Goal: Task Accomplishment & Management: Use online tool/utility

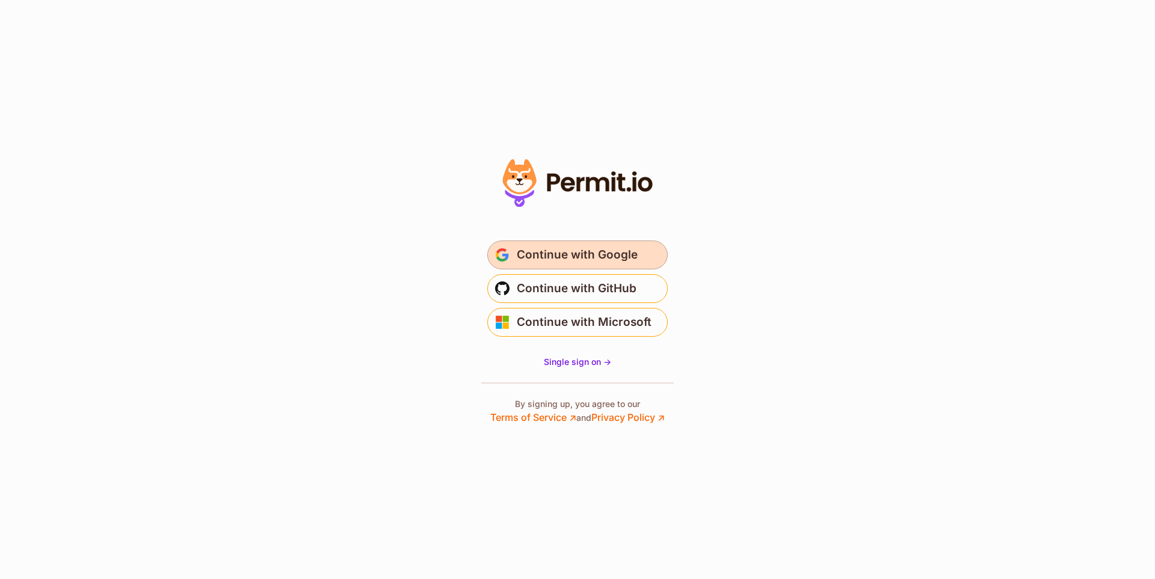
click at [588, 262] on span "Continue with Google" at bounding box center [577, 254] width 121 height 19
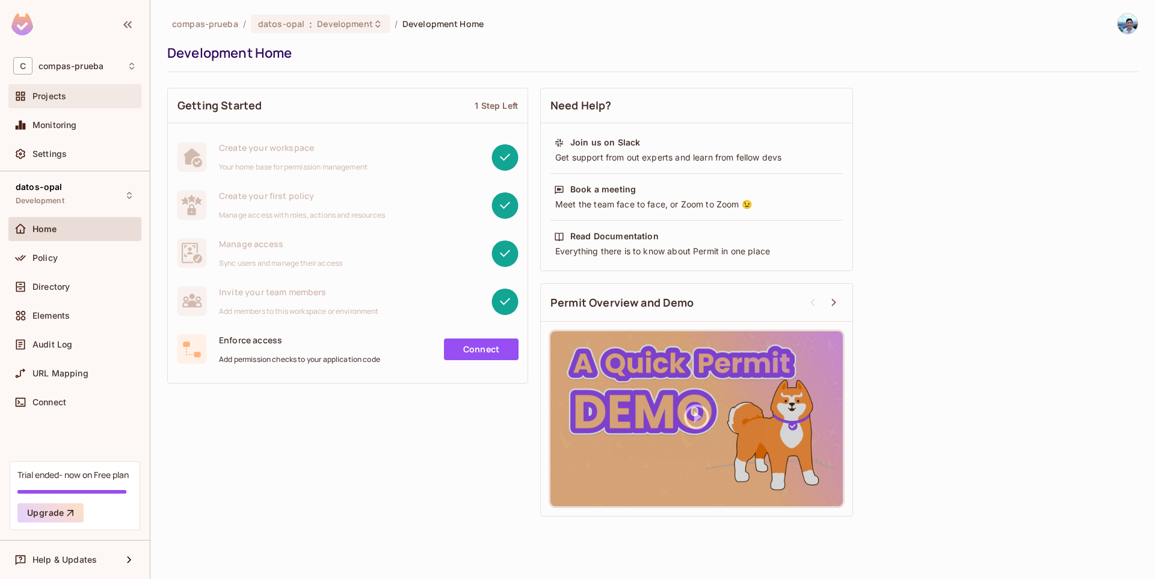
click at [43, 104] on div "Projects" at bounding box center [74, 96] width 133 height 24
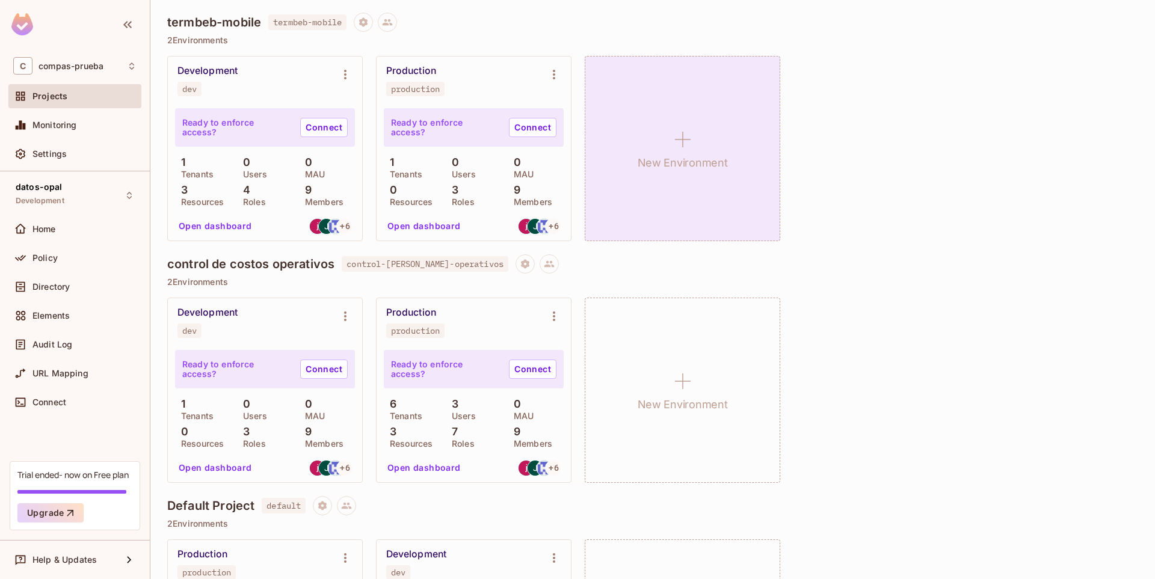
scroll to position [854, 0]
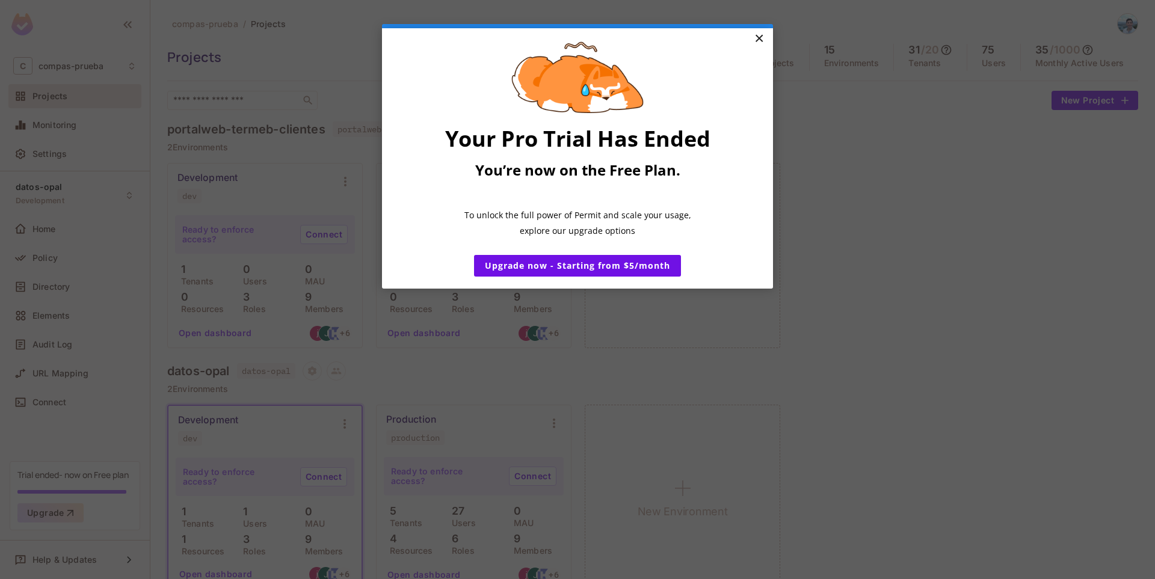
click at [760, 42] on link "×" at bounding box center [758, 39] width 21 height 22
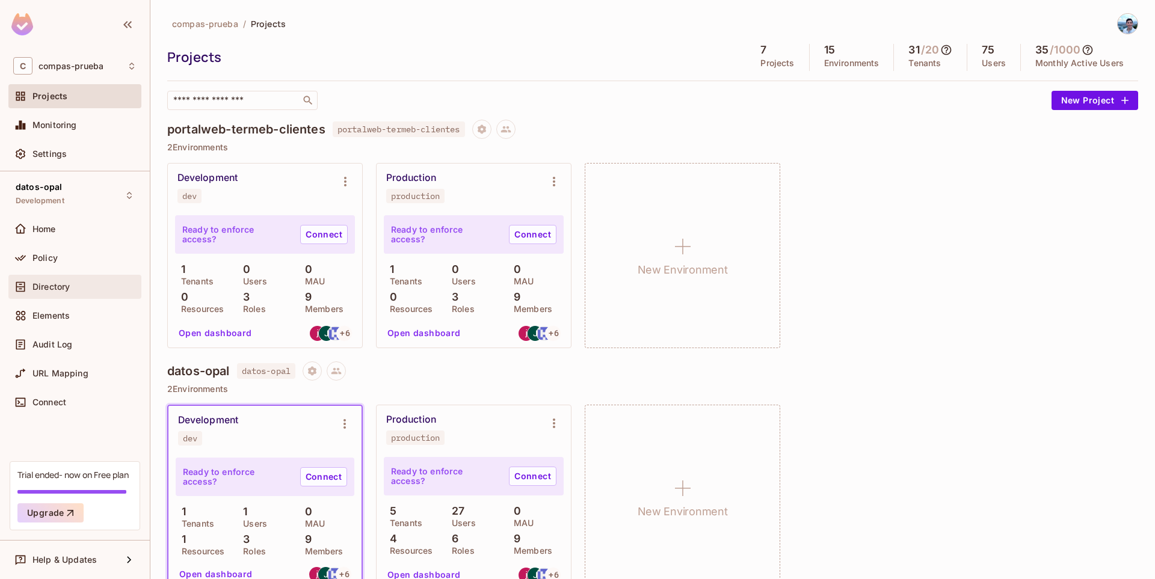
click at [73, 296] on div "Directory" at bounding box center [74, 287] width 133 height 24
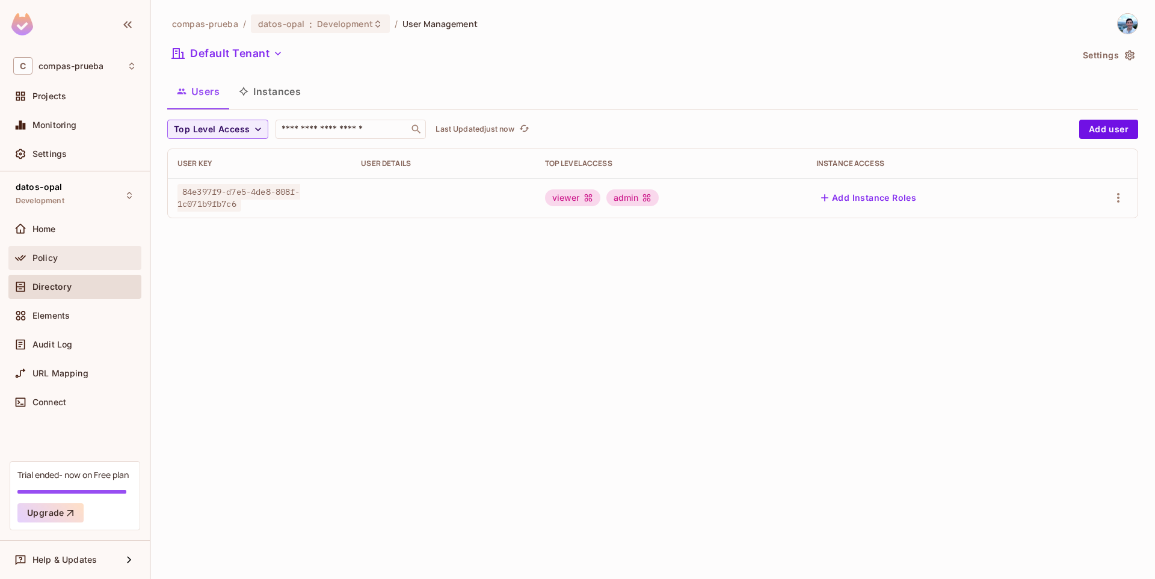
click at [38, 268] on div "Policy" at bounding box center [74, 258] width 133 height 24
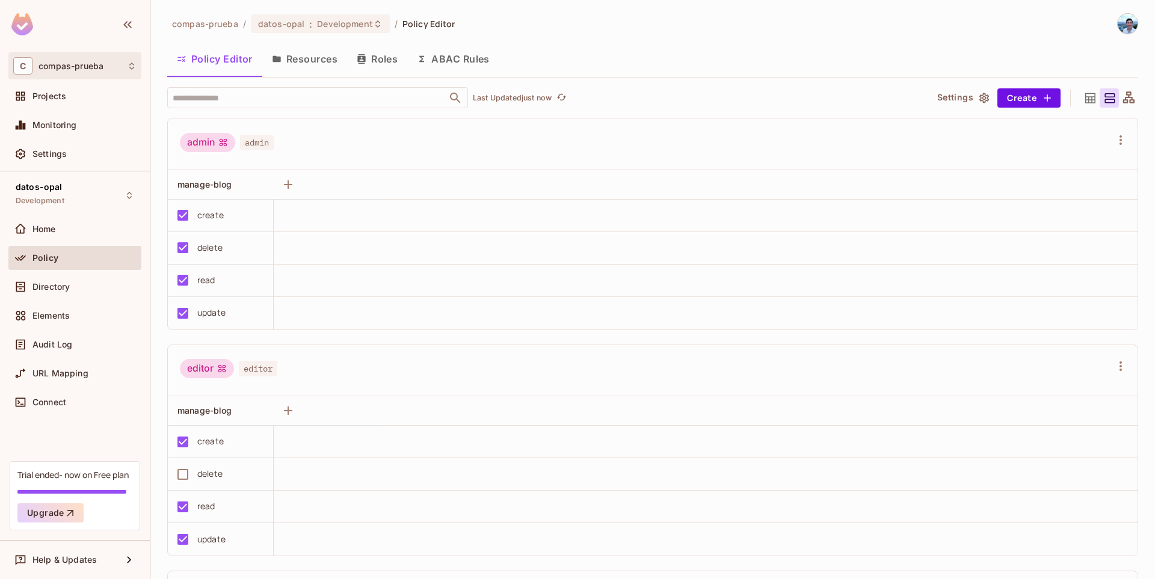
click at [80, 78] on div "C compas-prueba" at bounding box center [74, 65] width 133 height 27
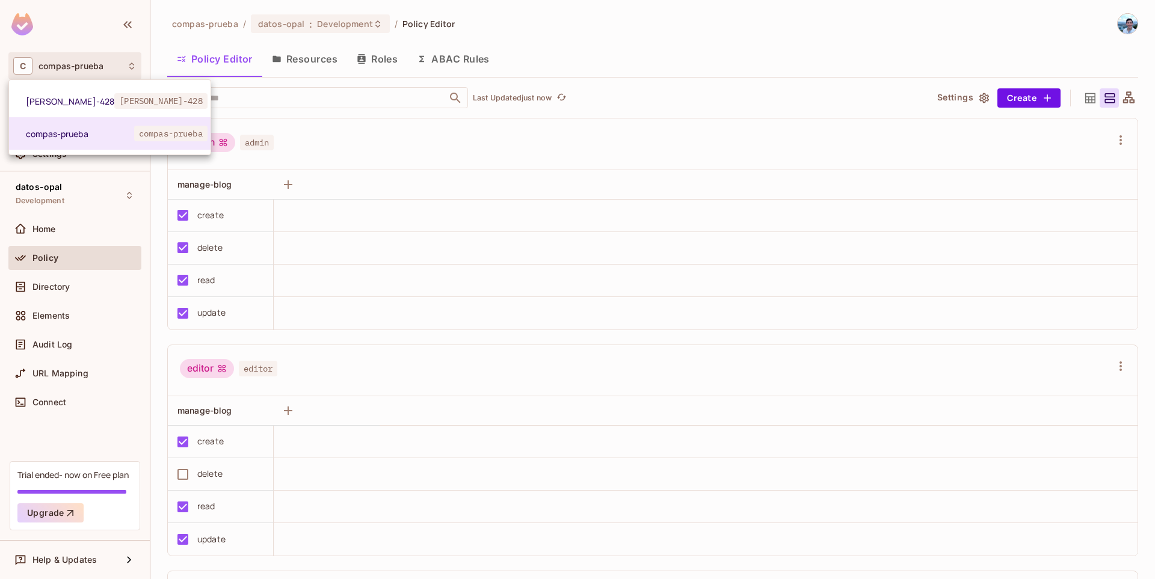
click at [76, 73] on div at bounding box center [577, 289] width 1155 height 579
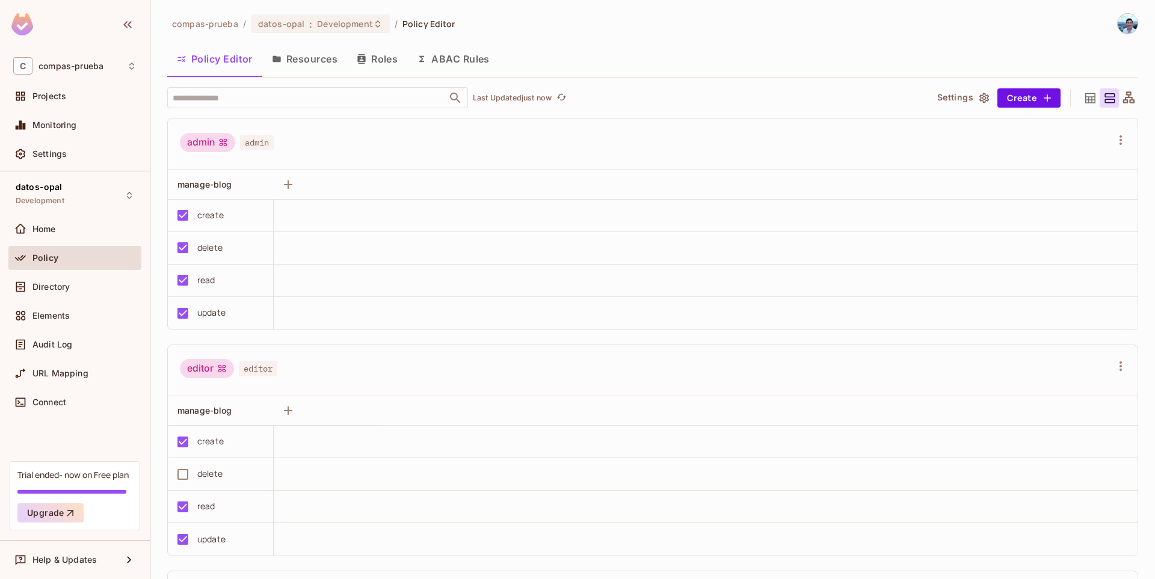
click at [63, 111] on div "Projects" at bounding box center [74, 98] width 133 height 29
click at [75, 102] on div "Projects" at bounding box center [74, 96] width 123 height 14
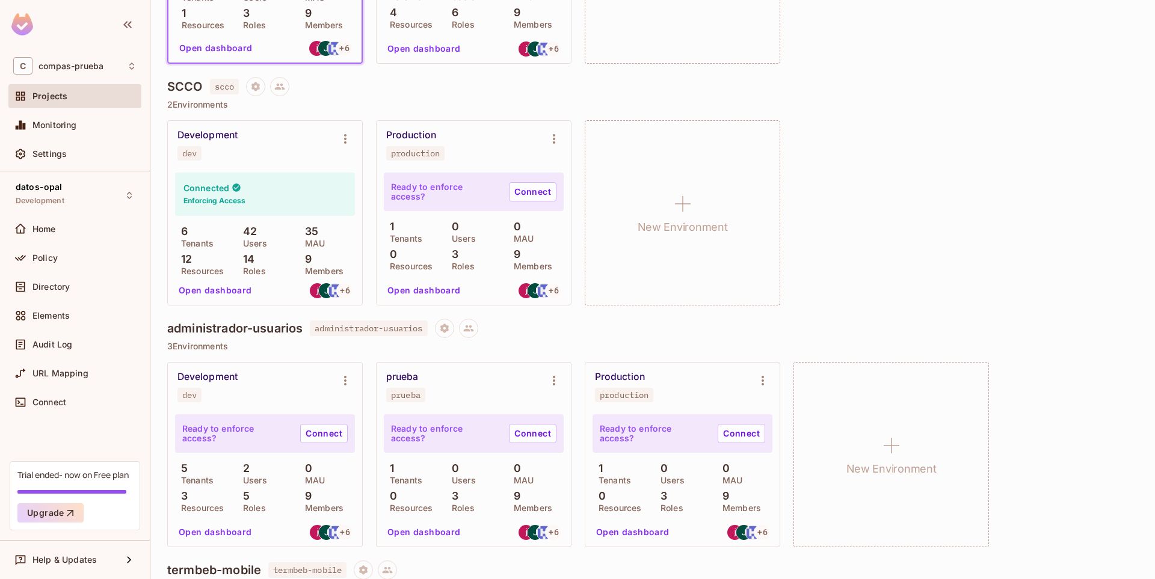
scroll to position [548, 0]
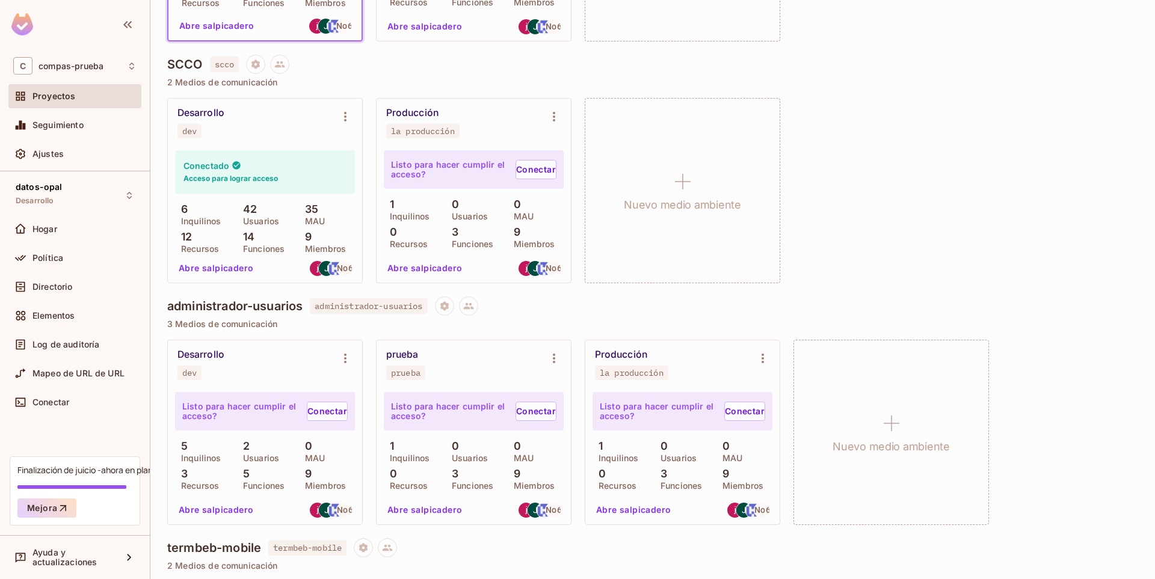
click at [872, 88] on div "SCCO scco 2 Medios de comunicación Desarrollo dev Conectado Acceso para lograr …" at bounding box center [652, 176] width 971 height 242
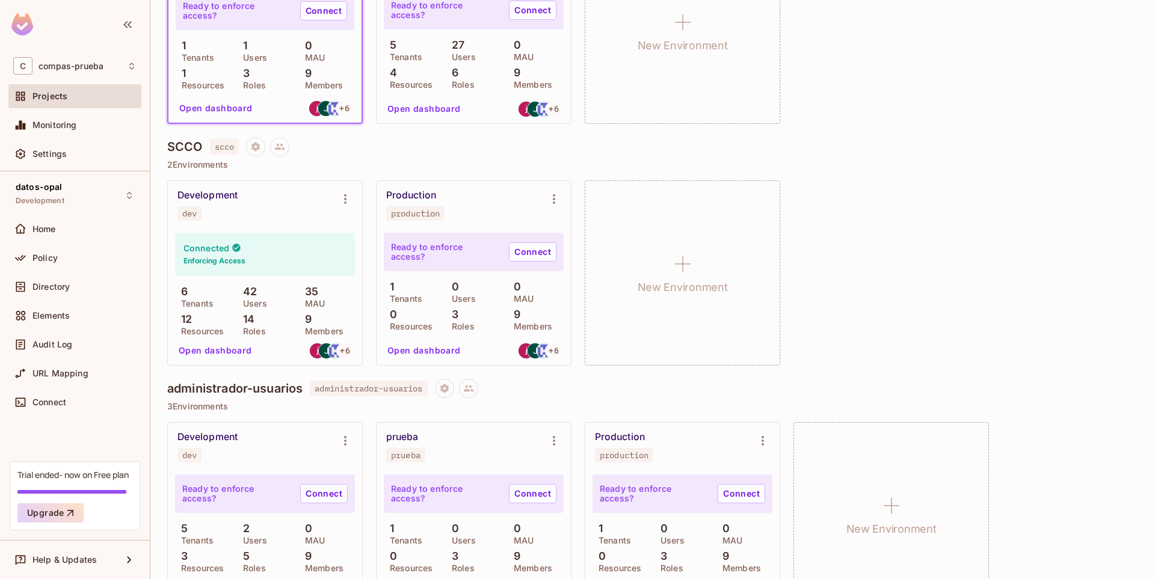
scroll to position [548, 0]
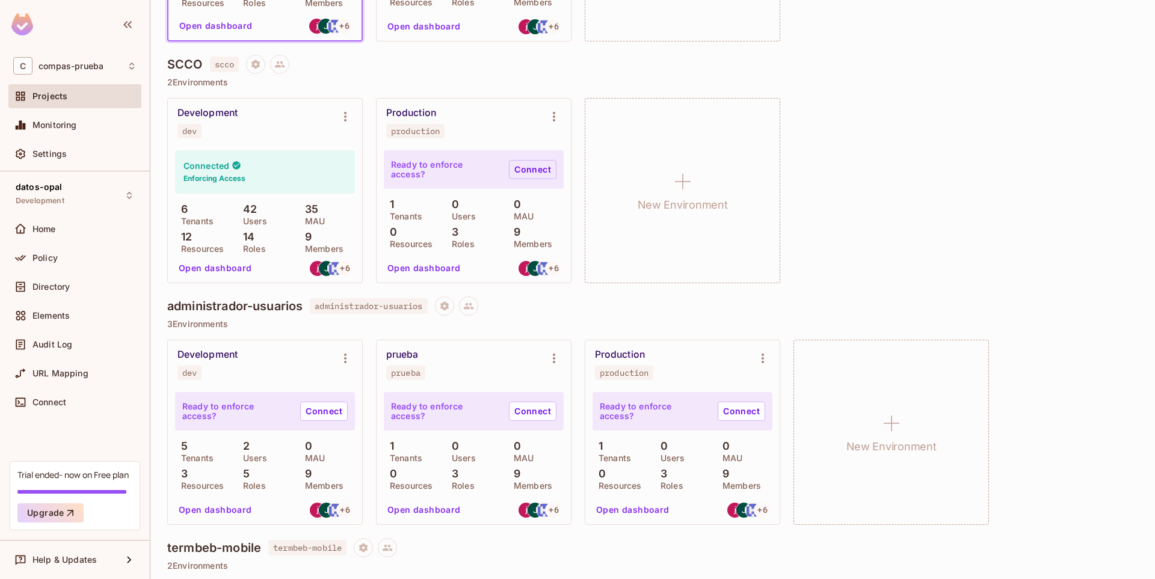
click at [517, 173] on link "Connect" at bounding box center [533, 169] width 48 height 19
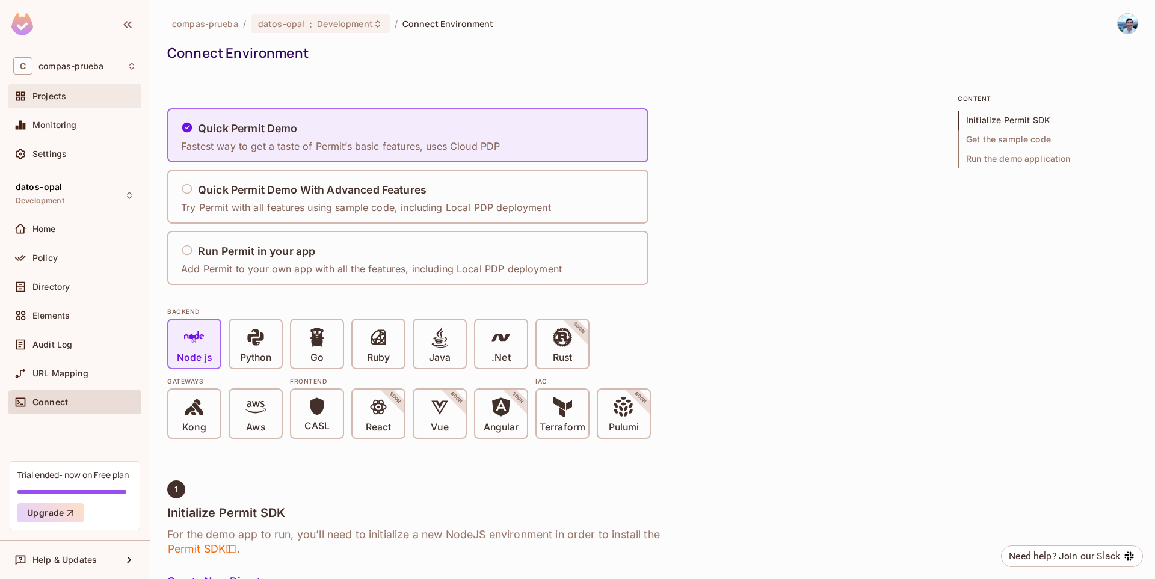
click at [34, 90] on div "Projects" at bounding box center [74, 96] width 123 height 14
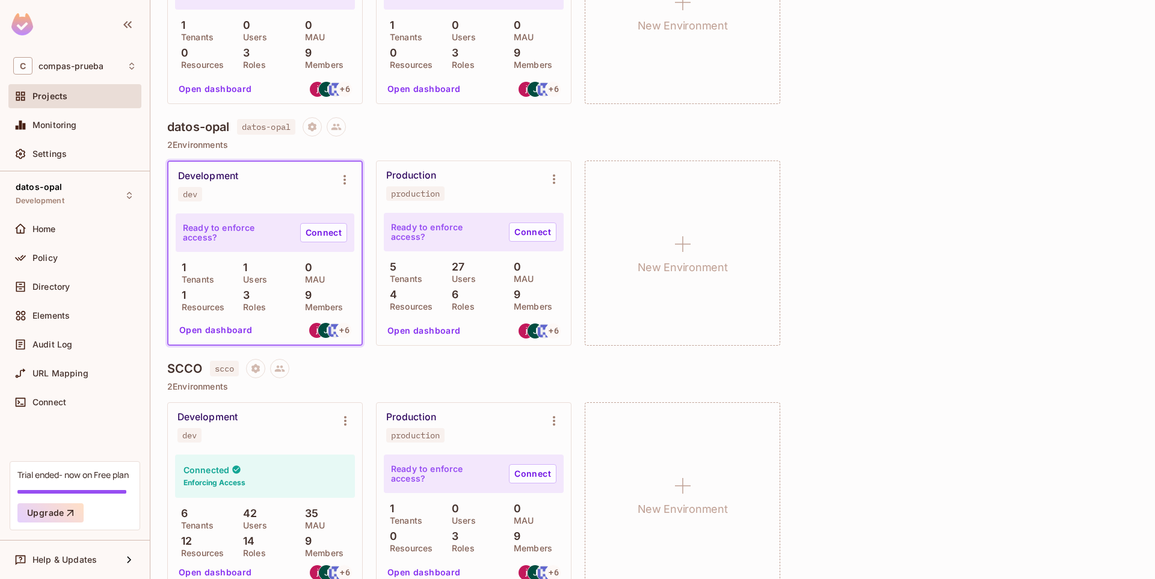
scroll to position [411, 0]
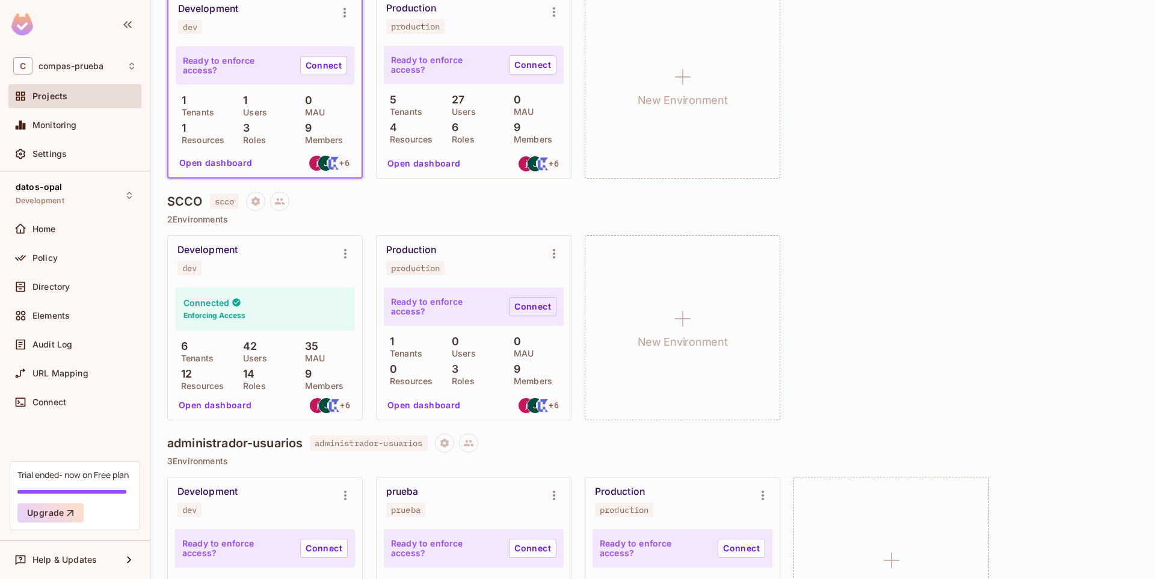
click at [533, 307] on link "Connect" at bounding box center [533, 306] width 48 height 19
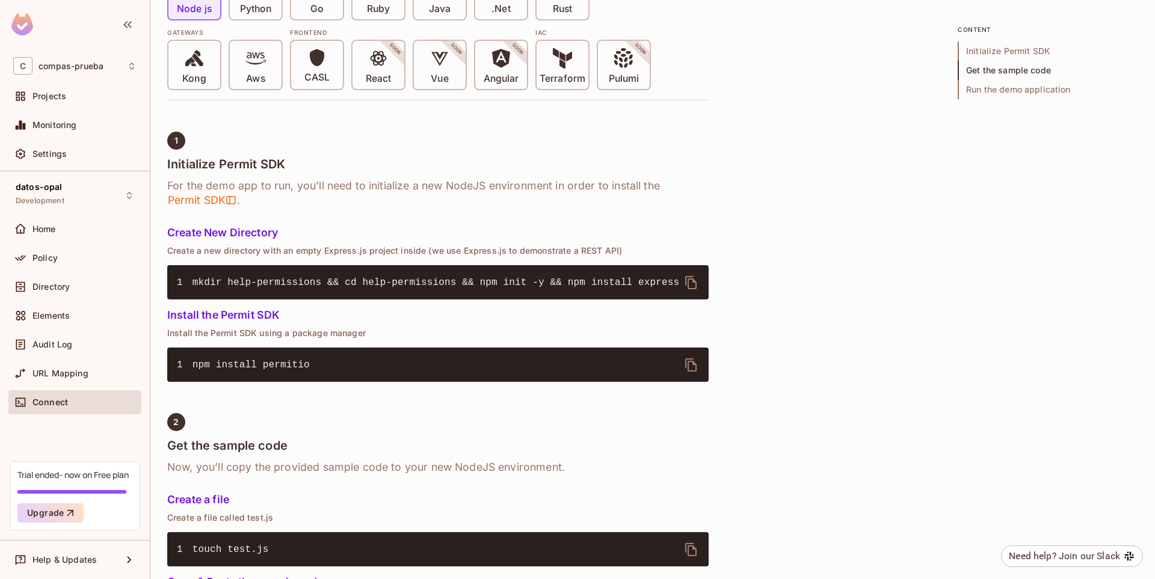
scroll to position [195, 0]
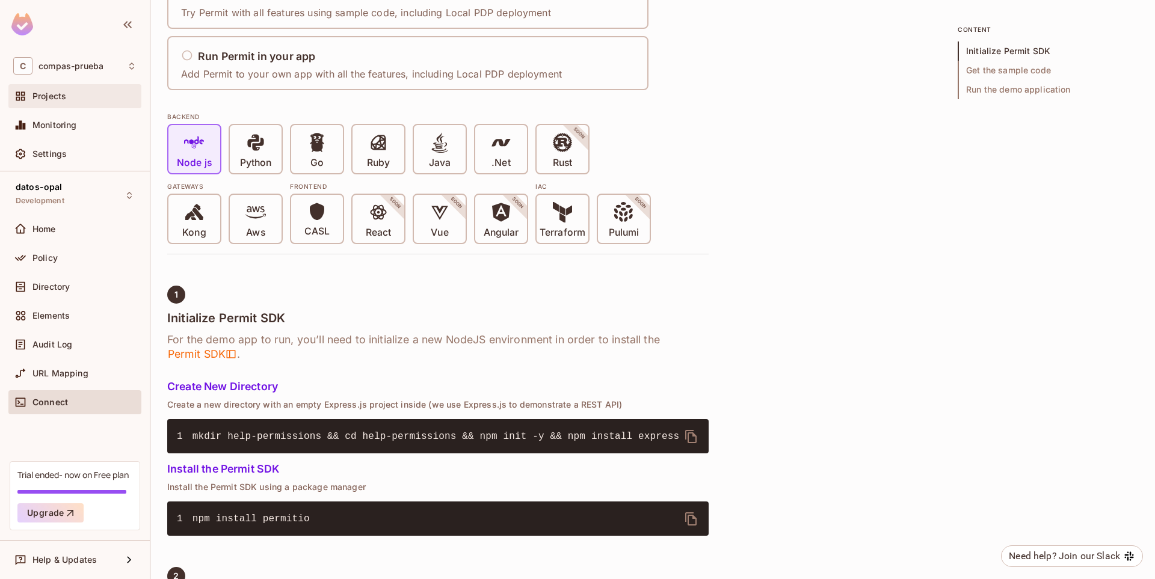
click at [63, 105] on div "Projects" at bounding box center [74, 96] width 133 height 24
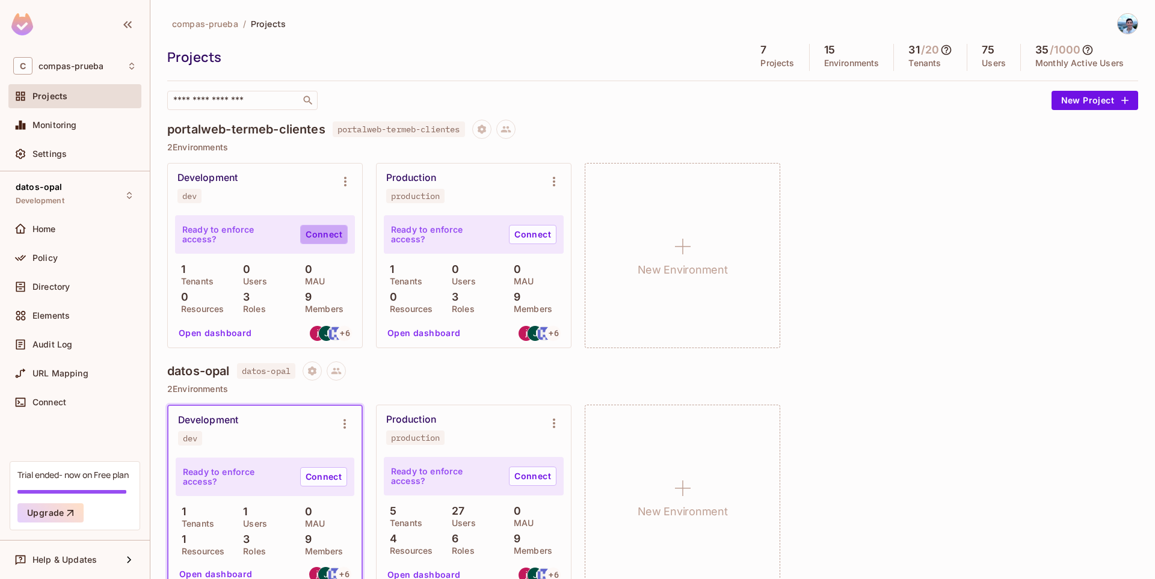
click at [323, 239] on link "Connect" at bounding box center [324, 234] width 48 height 19
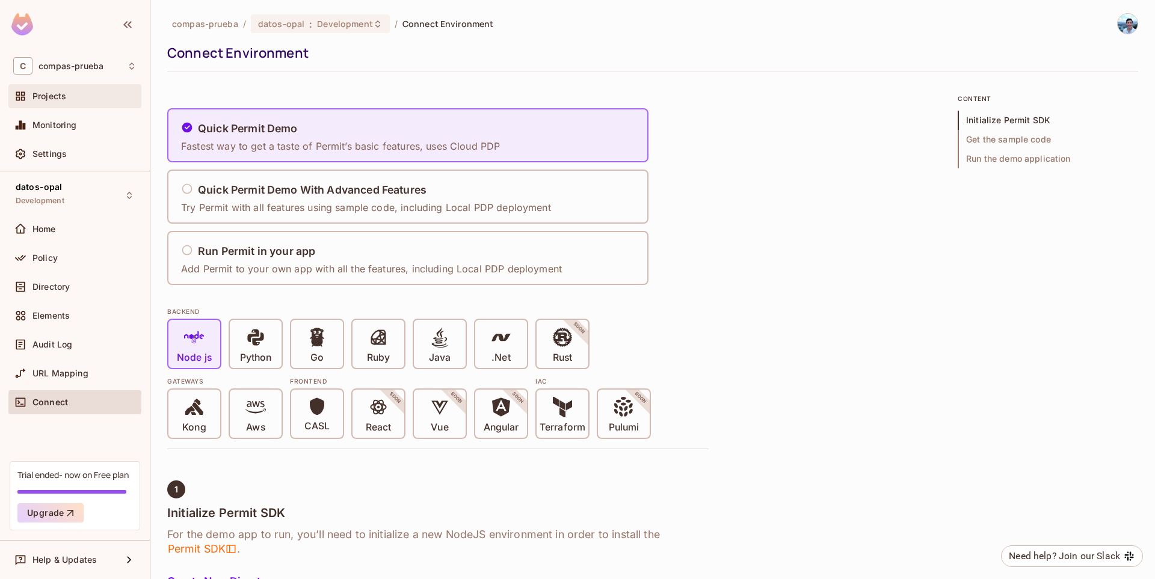
click at [52, 101] on span "Projects" at bounding box center [49, 96] width 34 height 10
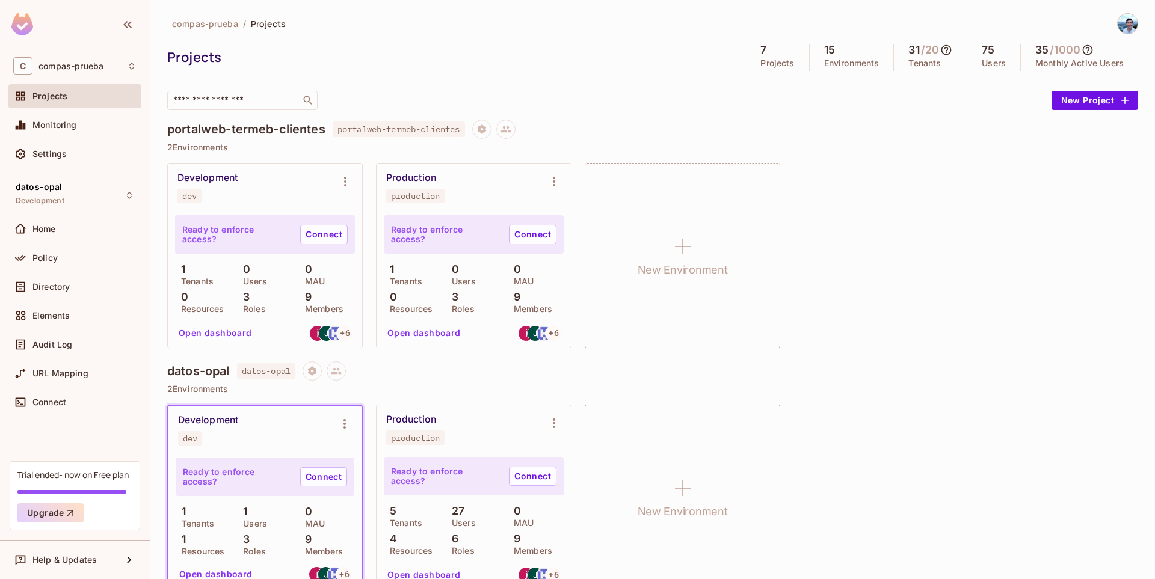
click at [236, 339] on button "Open dashboard" at bounding box center [215, 333] width 83 height 19
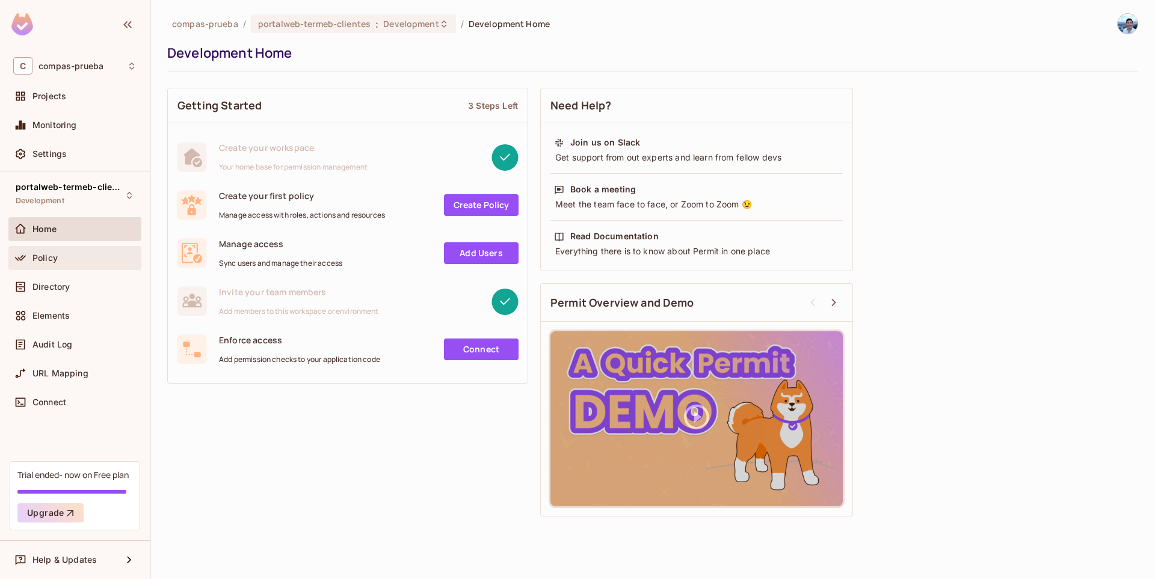
click at [102, 260] on div "Policy" at bounding box center [84, 258] width 104 height 10
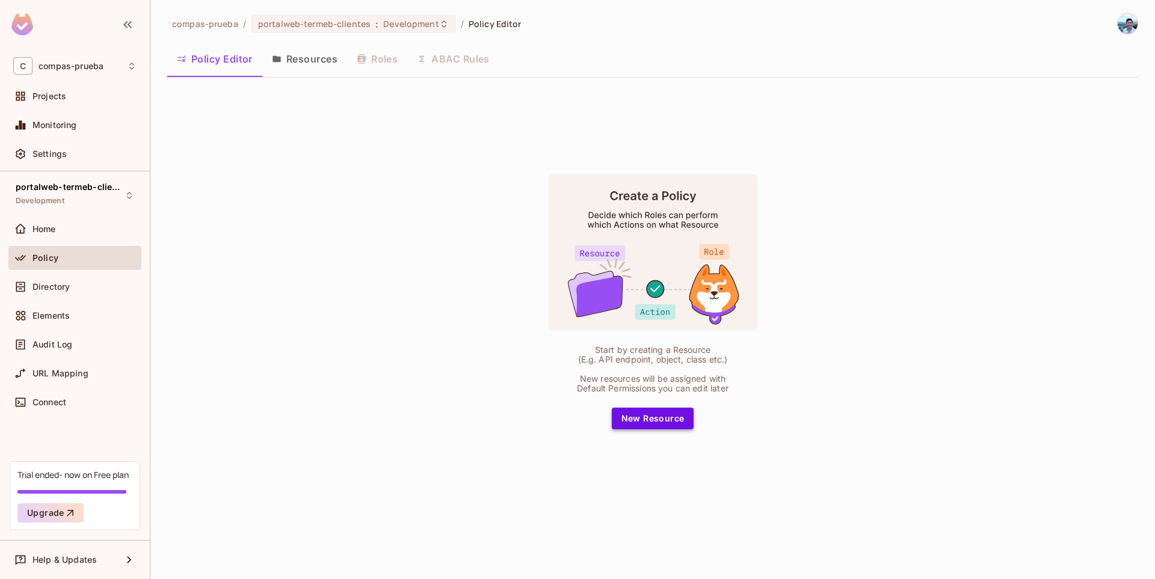
click at [650, 426] on button "New Resource" at bounding box center [653, 419] width 82 height 22
click at [650, 426] on div "compas-prueba / portalweb-termeb-clientes : Development / Policy Editor Policy …" at bounding box center [652, 289] width 1004 height 579
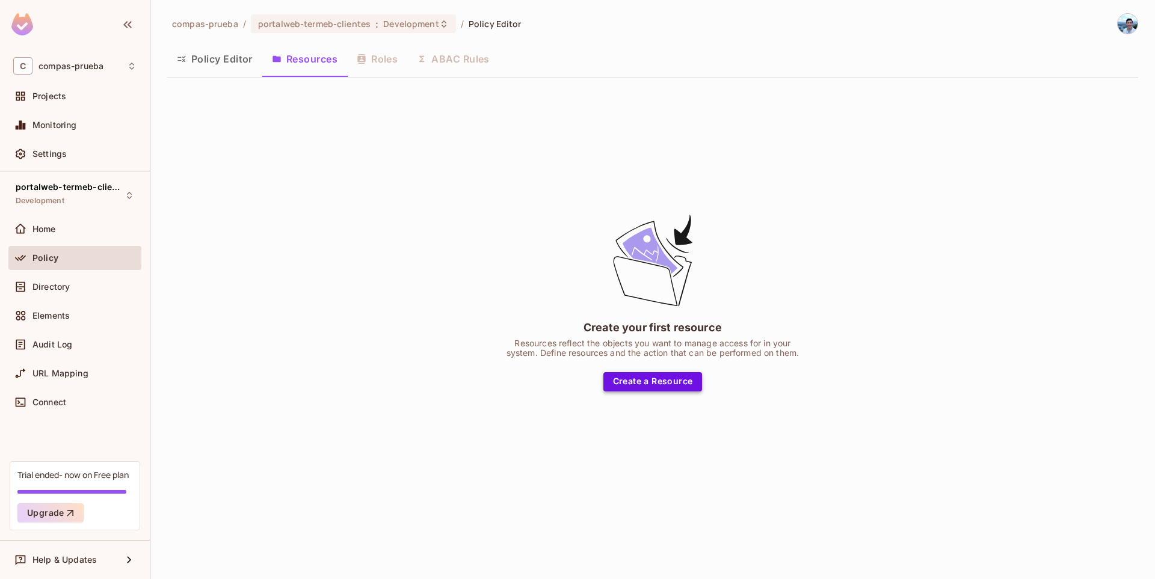
click at [642, 385] on button "Create a Resource" at bounding box center [652, 381] width 99 height 19
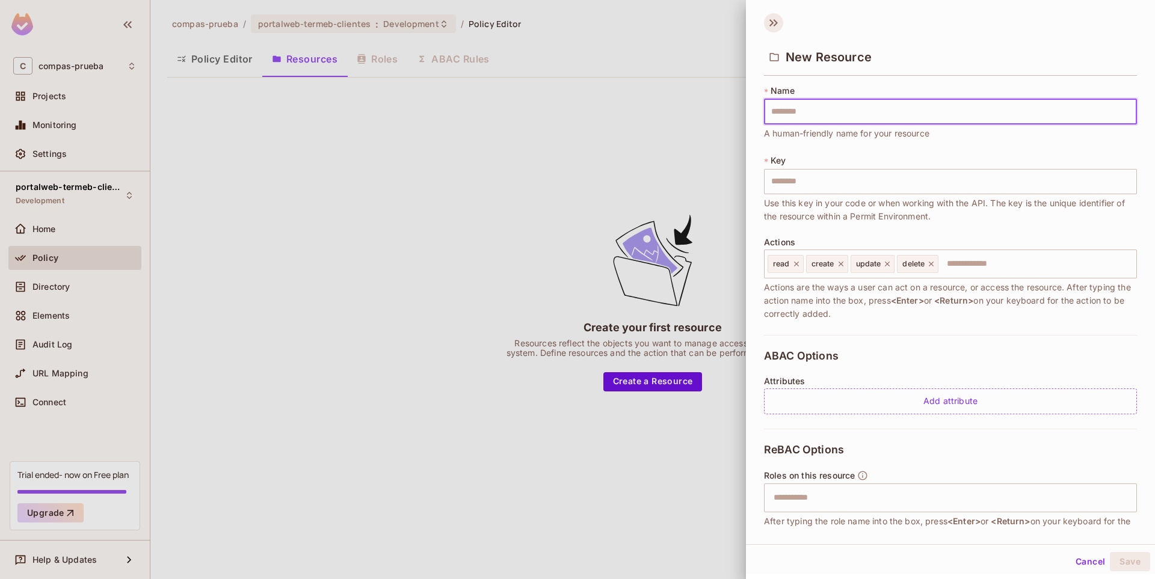
click at [775, 16] on icon at bounding box center [773, 22] width 19 height 19
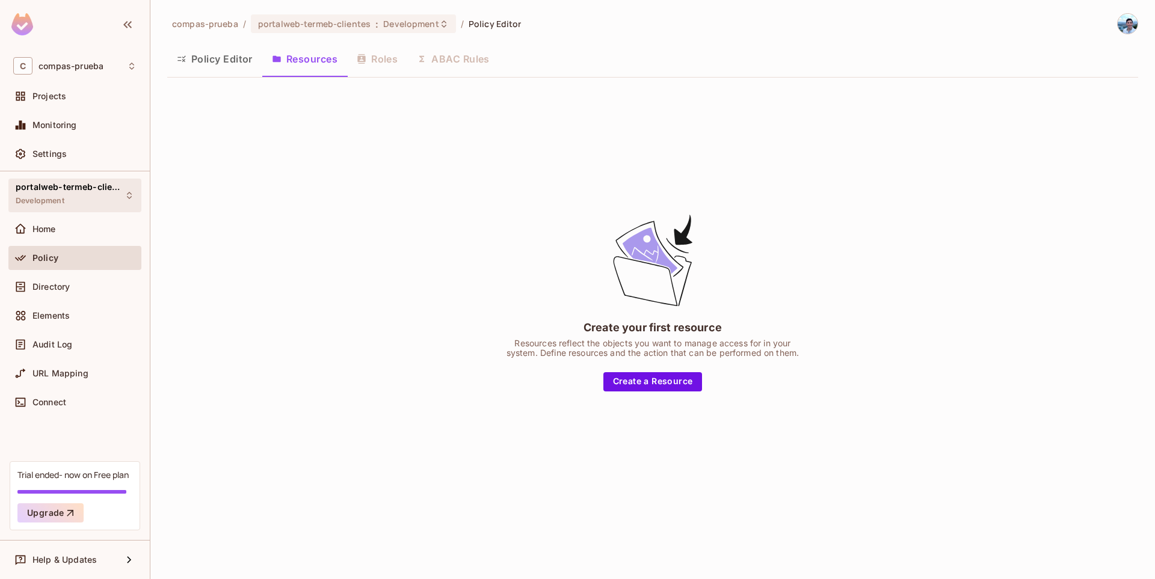
click at [76, 201] on div "portalweb-termeb-clientes Development" at bounding box center [68, 195] width 104 height 26
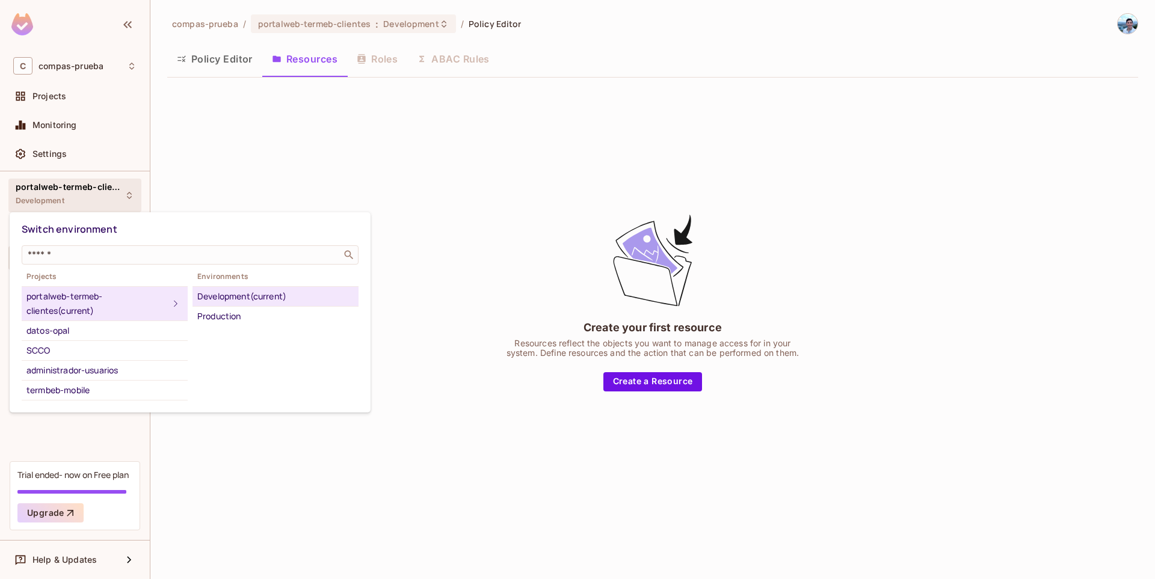
click at [101, 197] on div at bounding box center [577, 289] width 1155 height 579
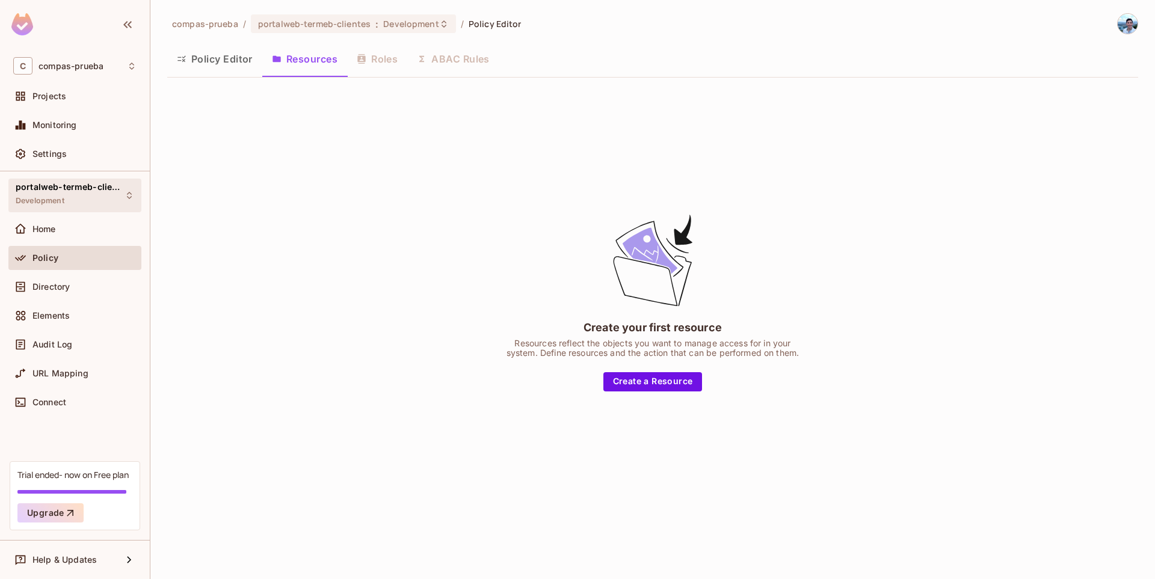
click at [68, 206] on div "portalweb-termeb-clientes Development" at bounding box center [68, 195] width 104 height 26
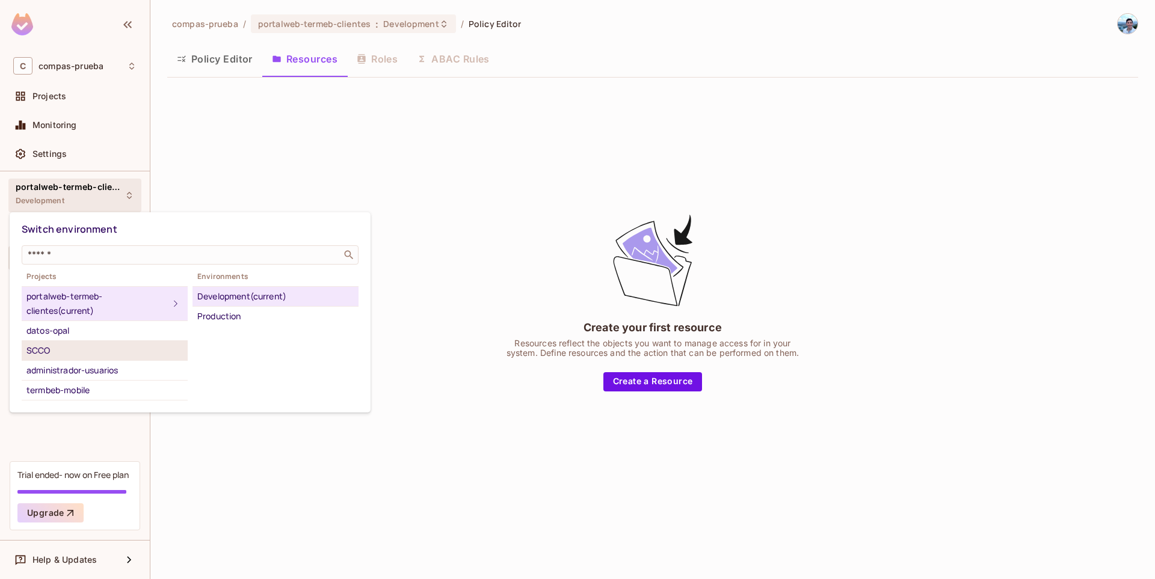
click at [64, 348] on div "SCCO" at bounding box center [104, 350] width 156 height 14
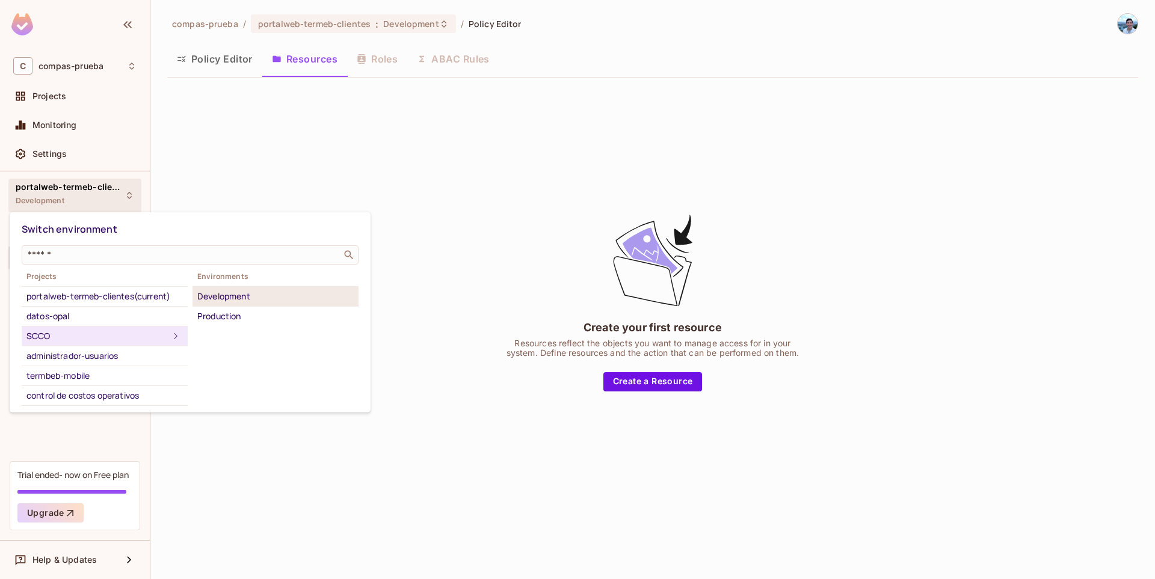
click at [231, 298] on div "Development" at bounding box center [275, 296] width 156 height 14
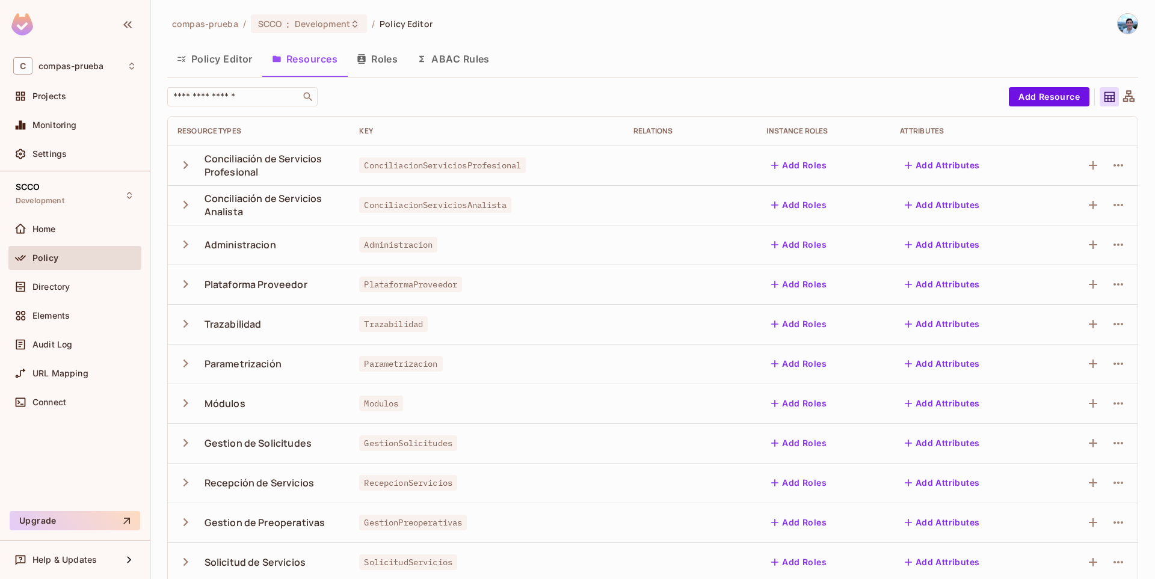
click at [224, 57] on button "Policy Editor" at bounding box center [214, 59] width 95 height 30
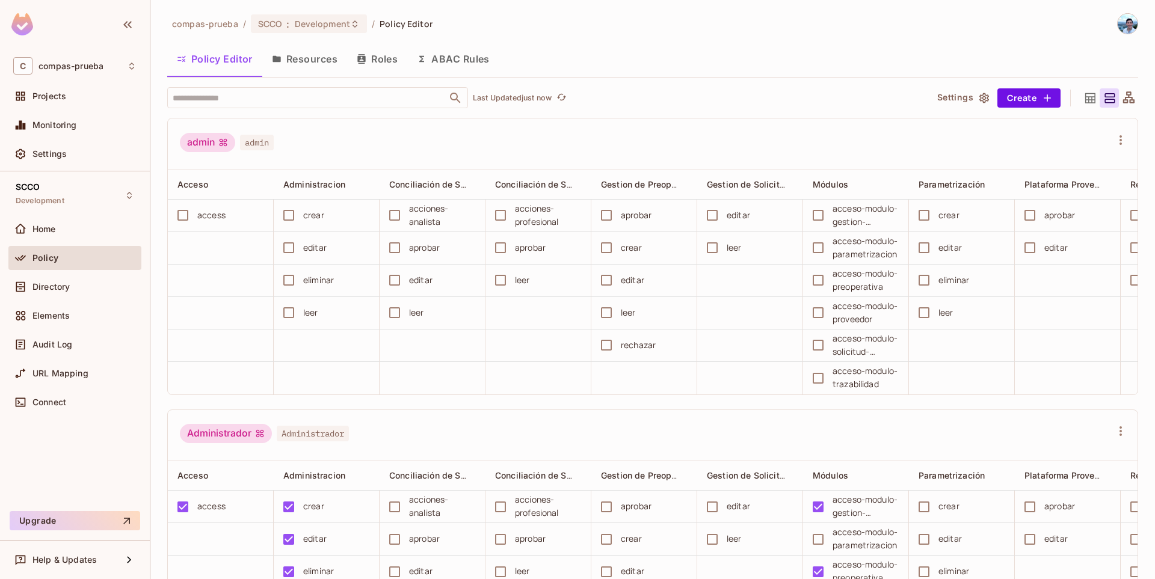
click at [388, 57] on button "Roles" at bounding box center [377, 59] width 60 height 30
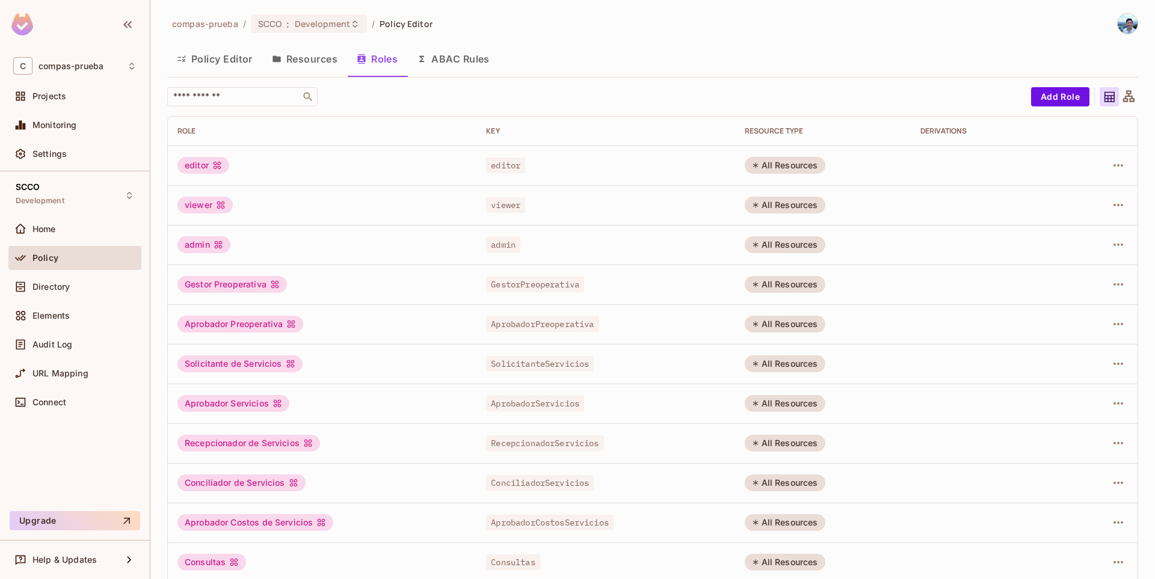
click at [298, 69] on button "Resources" at bounding box center [304, 59] width 85 height 30
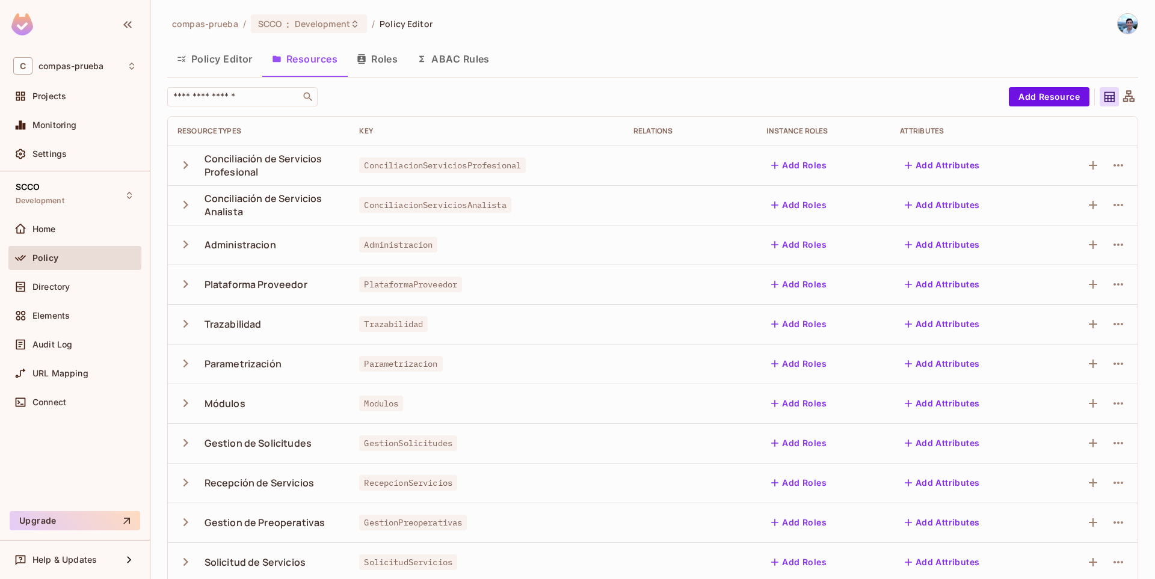
click at [370, 66] on button "Roles" at bounding box center [377, 59] width 60 height 30
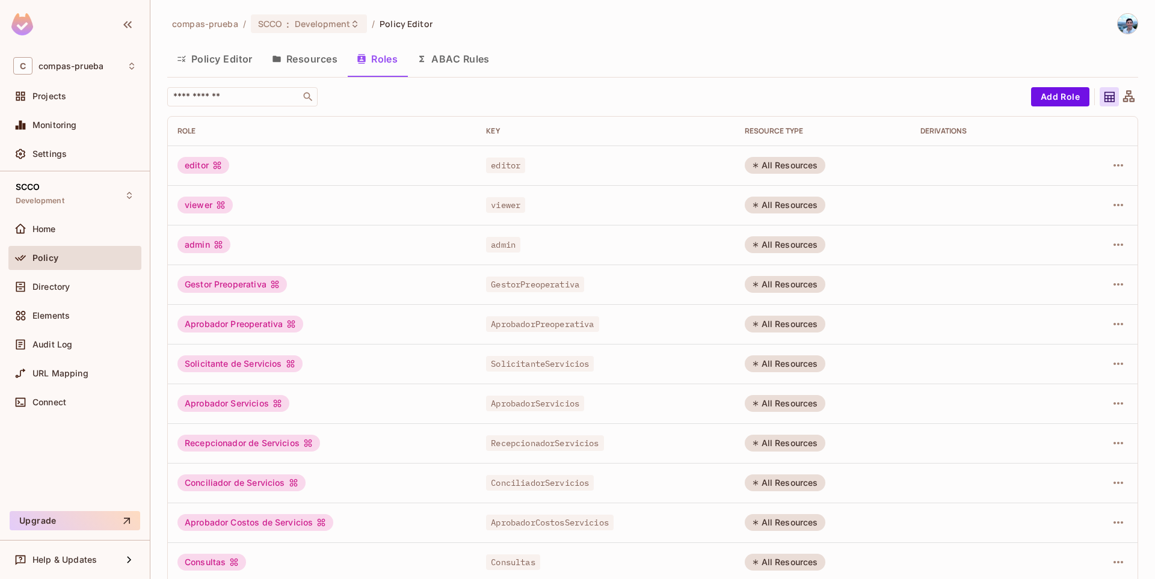
click at [230, 65] on button "Policy Editor" at bounding box center [214, 59] width 95 height 30
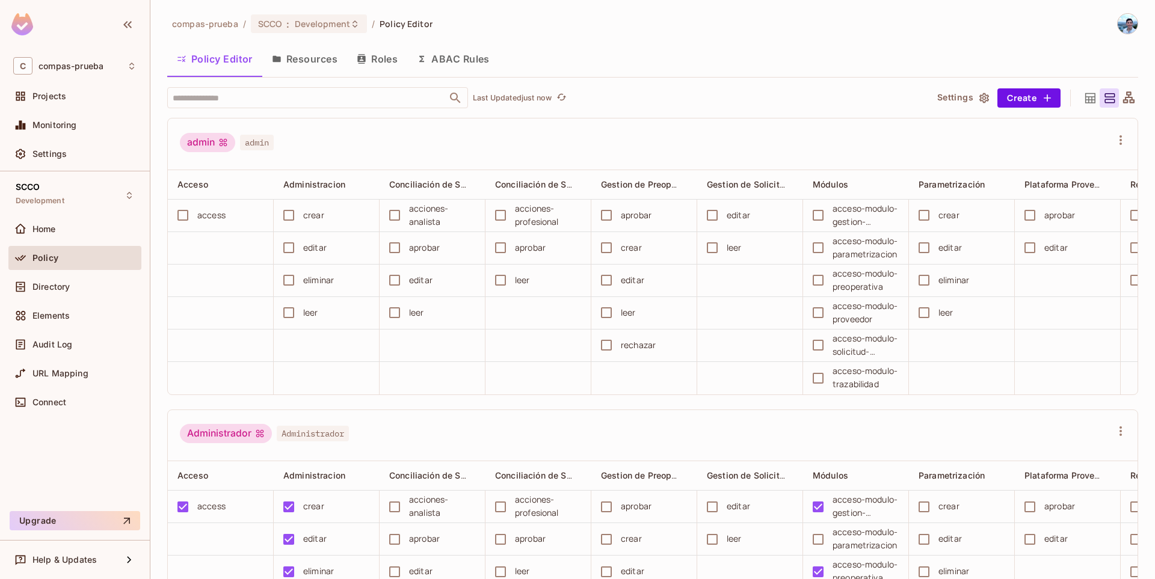
click at [333, 58] on button "Resources" at bounding box center [304, 59] width 85 height 30
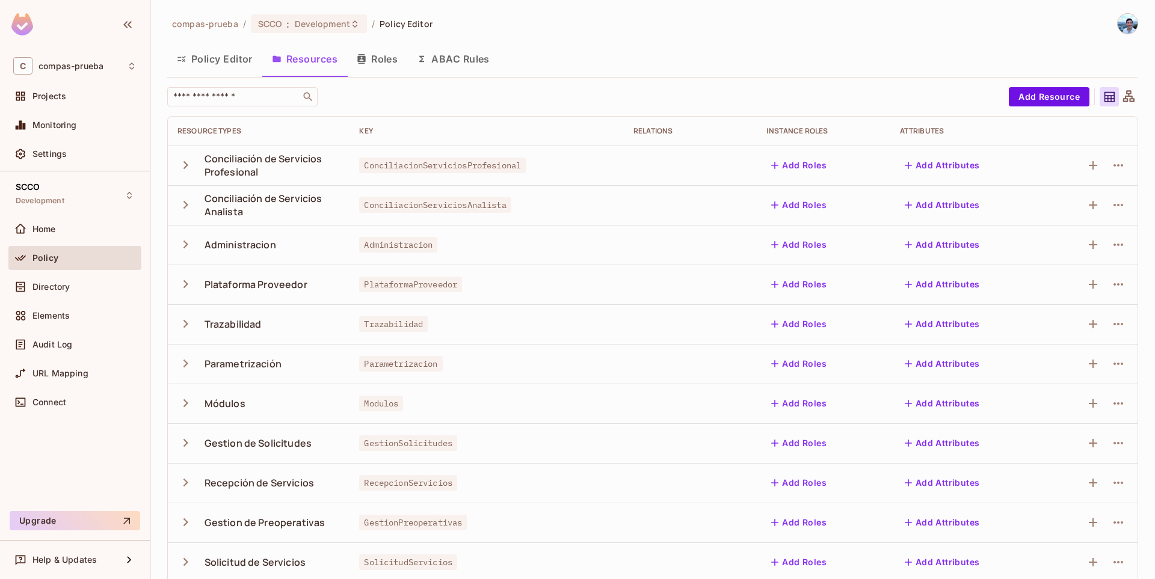
click at [456, 66] on button "ABAC Rules" at bounding box center [453, 59] width 92 height 30
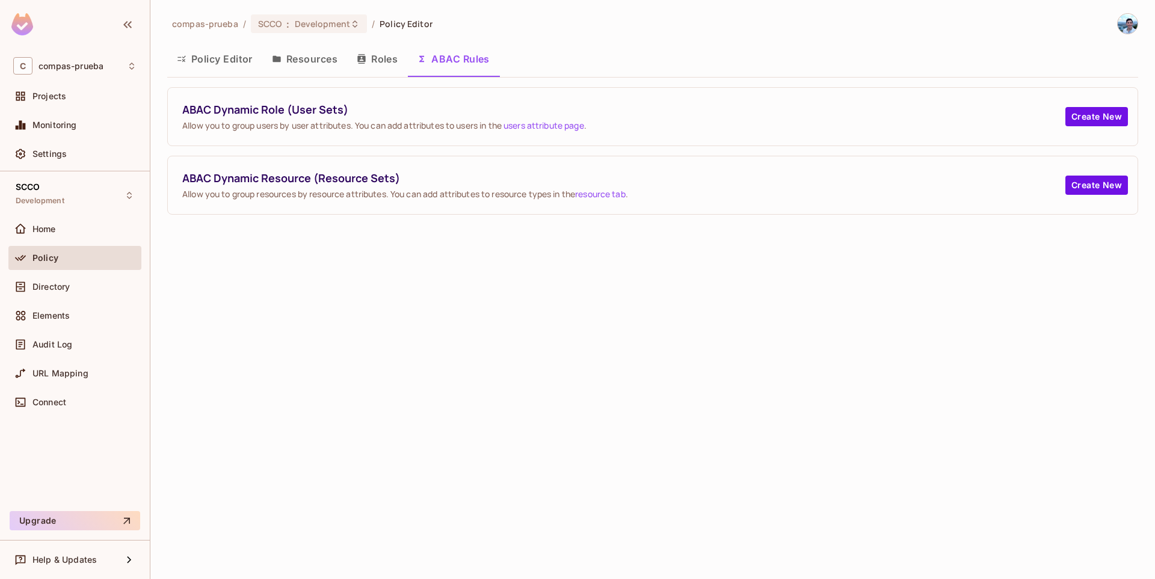
click at [382, 60] on button "Roles" at bounding box center [377, 59] width 60 height 30
